Goal: Complete application form

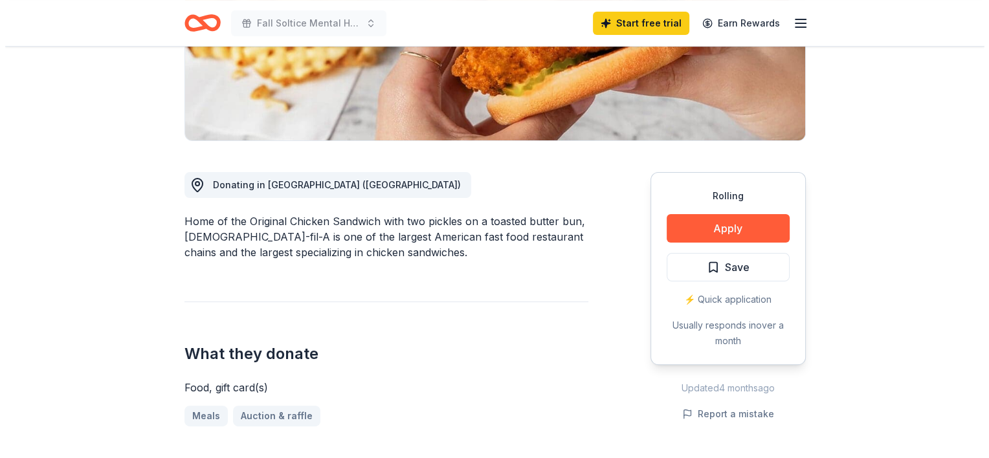
scroll to position [293, 0]
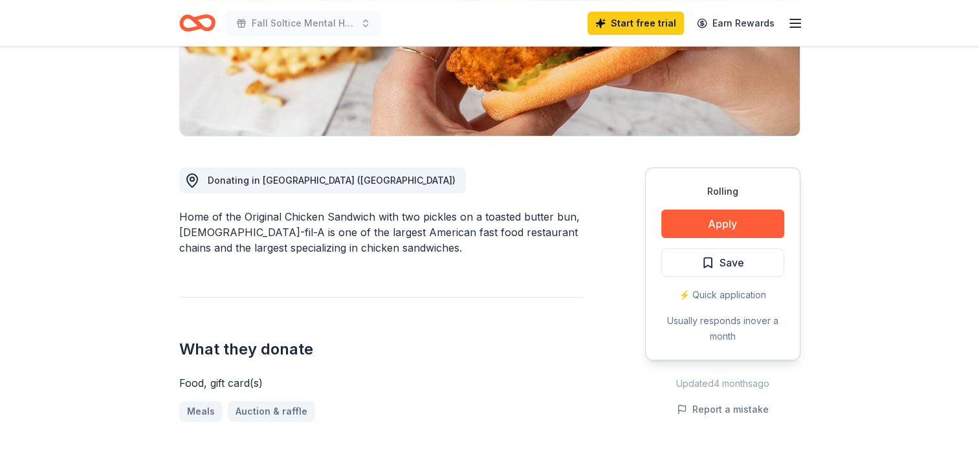
click at [737, 287] on div "⚡️ Quick application" at bounding box center [722, 295] width 123 height 16
click at [722, 210] on button "Apply" at bounding box center [722, 224] width 123 height 28
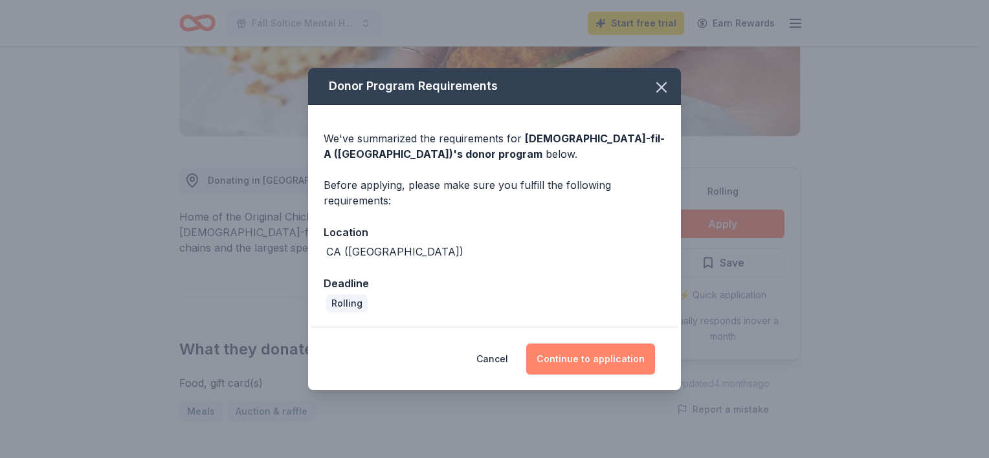
click at [616, 359] on button "Continue to application" at bounding box center [590, 359] width 129 height 31
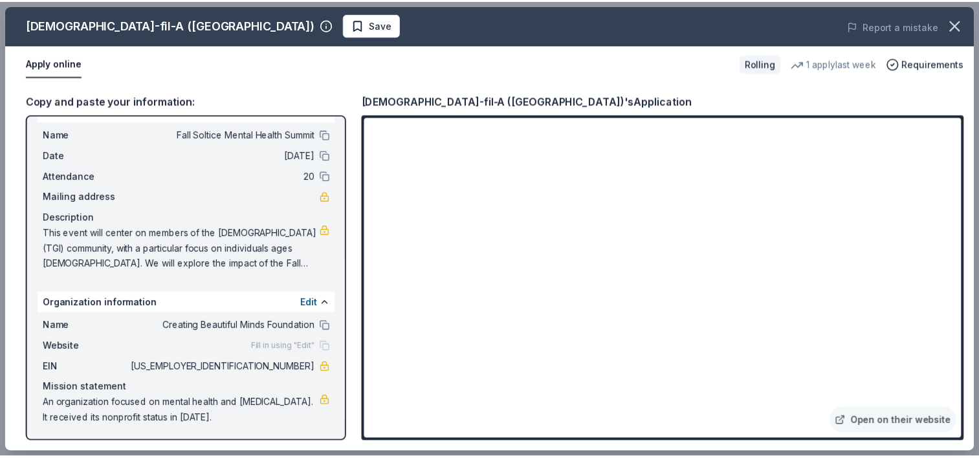
scroll to position [26, 0]
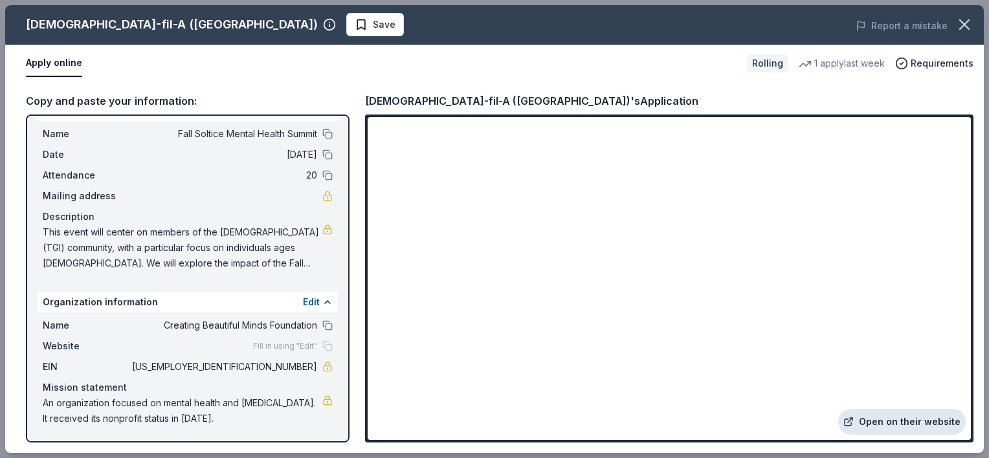
click at [937, 425] on link "Open on their website" at bounding box center [901, 422] width 127 height 26
click at [322, 136] on button at bounding box center [327, 134] width 10 height 10
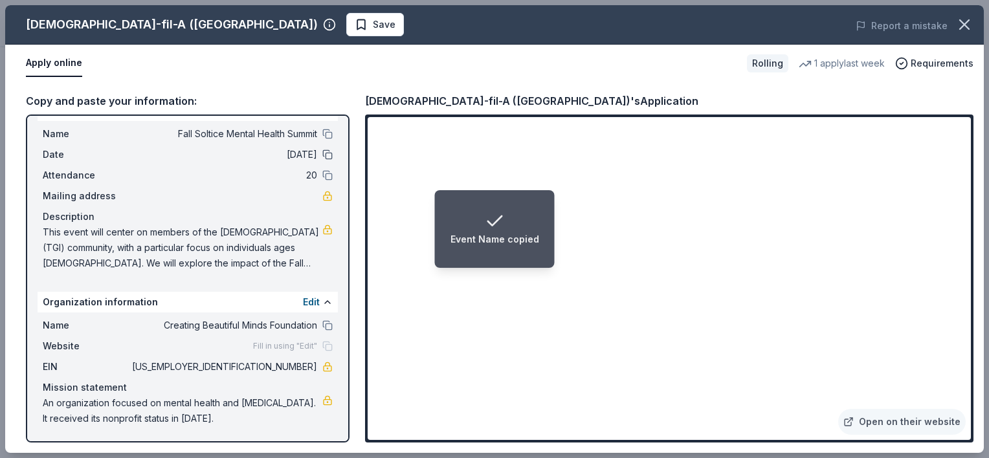
click at [322, 152] on button at bounding box center [327, 154] width 10 height 10
click at [322, 178] on button at bounding box center [327, 175] width 10 height 10
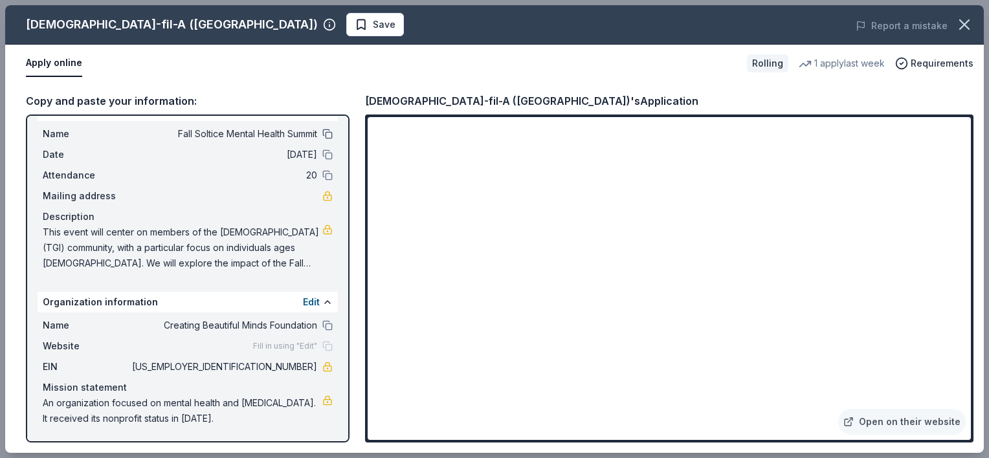
click at [322, 132] on button at bounding box center [327, 134] width 10 height 10
drag, startPoint x: 47, startPoint y: 230, endPoint x: 75, endPoint y: 237, distance: 29.3
click at [75, 237] on span "This event will center on members of the [DEMOGRAPHIC_DATA] (TGI) community, wi…" at bounding box center [183, 248] width 280 height 47
click at [287, 263] on span "This event will center on members of the [DEMOGRAPHIC_DATA] (TGI) community, wi…" at bounding box center [183, 248] width 280 height 47
click at [263, 258] on span "This event will center on members of the [DEMOGRAPHIC_DATA] (TGI) community, wi…" at bounding box center [183, 248] width 280 height 47
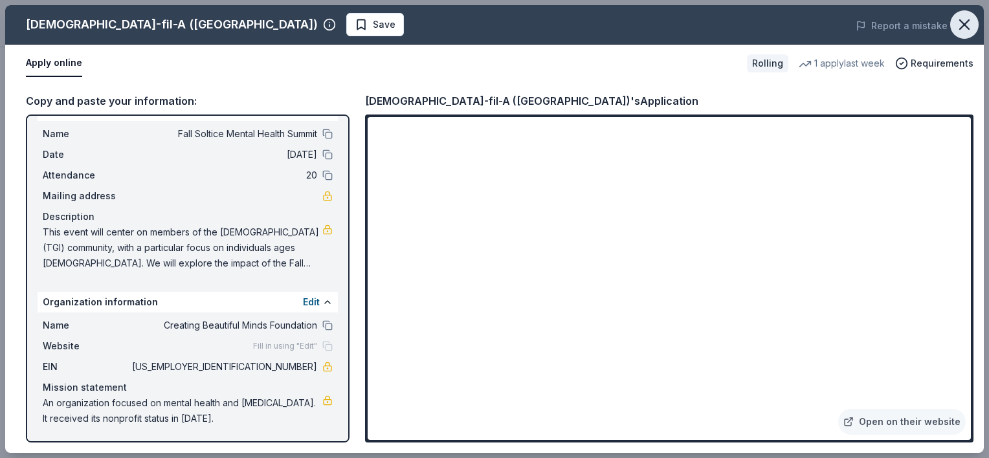
click at [964, 20] on icon "button" at bounding box center [964, 25] width 18 height 18
